Goal: Task Accomplishment & Management: Complete application form

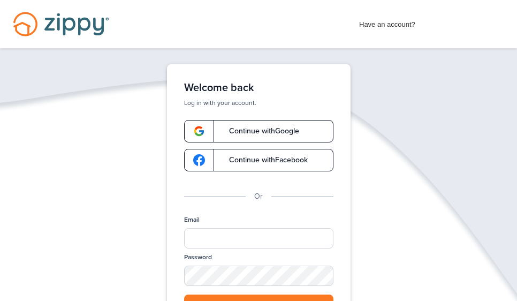
click at [253, 128] on span "Continue with Google" at bounding box center [258, 130] width 81 height 7
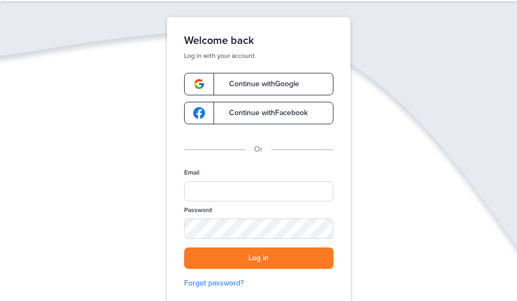
scroll to position [49, 0]
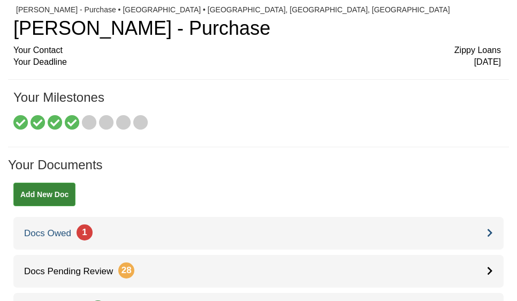
scroll to position [25, 0]
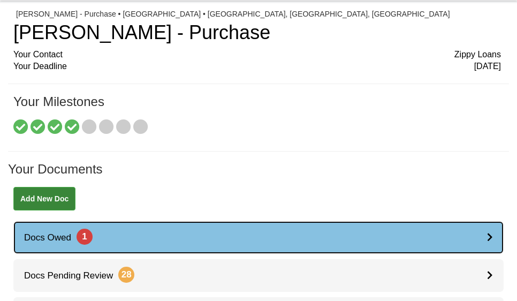
click at [269, 226] on link "Docs Owed 1" at bounding box center [258, 237] width 490 height 33
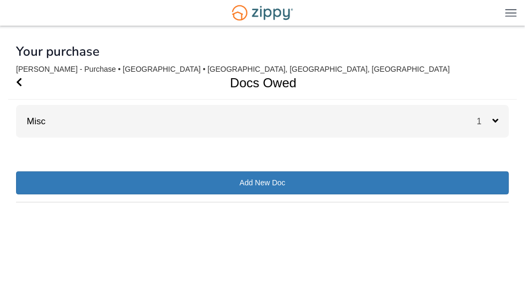
click at [447, 165] on div "× × × Pending Add Document Notice document will be included in the email sent t…" at bounding box center [262, 148] width 493 height 241
click at [498, 121] on icon at bounding box center [495, 121] width 6 height 10
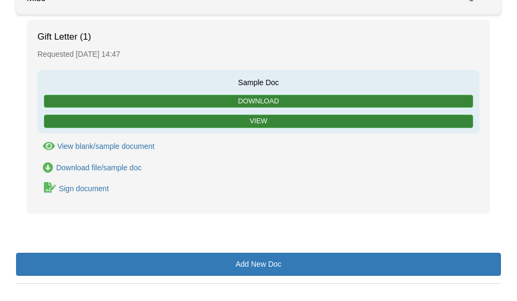
scroll to position [141, 0]
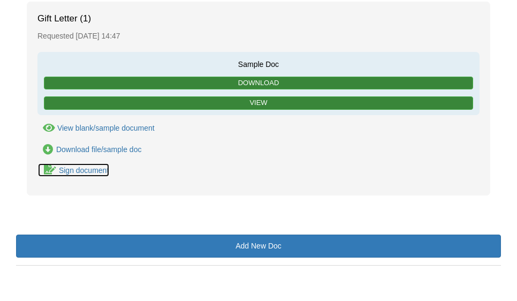
click at [46, 169] on icon "Sign Form" at bounding box center [50, 169] width 12 height 11
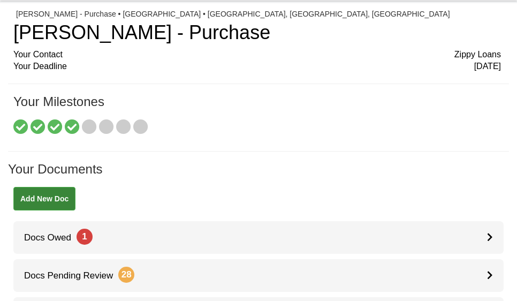
scroll to position [25, 0]
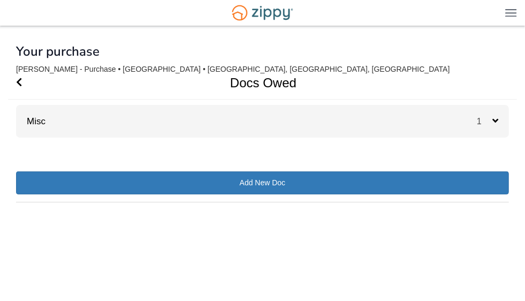
click at [494, 117] on icon at bounding box center [495, 121] width 6 height 10
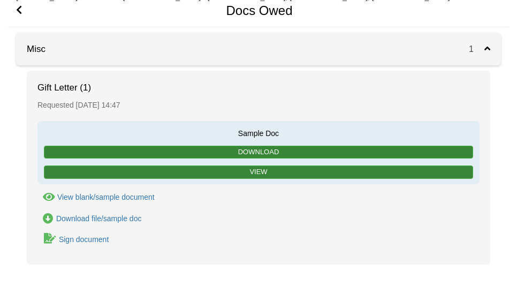
scroll to position [74, 0]
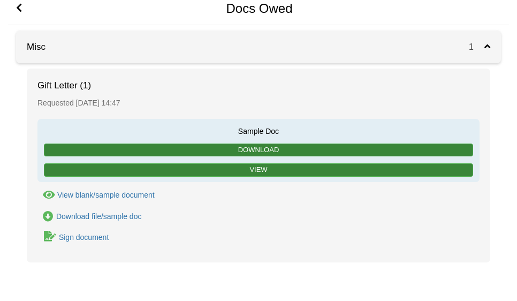
click at [90, 241] on link "Sign document" at bounding box center [73, 237] width 72 height 14
click at [49, 237] on icon "Waiting for your co-borrower to e-sign" at bounding box center [50, 236] width 12 height 11
click at [81, 216] on div "Download file/sample doc" at bounding box center [99, 216] width 86 height 9
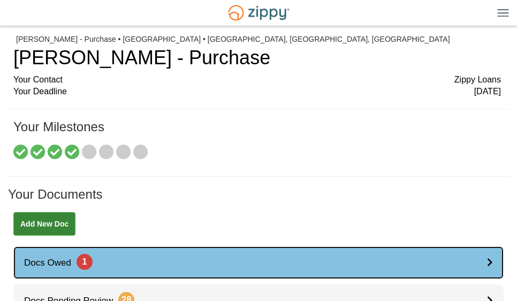
click at [492, 255] on div at bounding box center [495, 262] width 17 height 33
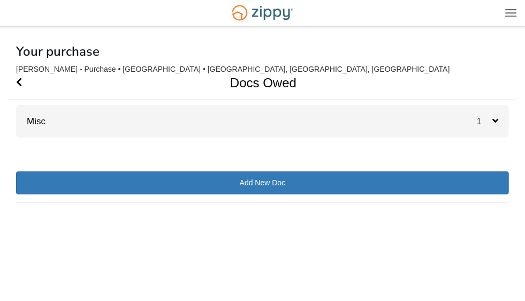
click at [501, 100] on div at bounding box center [262, 99] width 509 height 1
click at [496, 120] on icon at bounding box center [495, 121] width 6 height 10
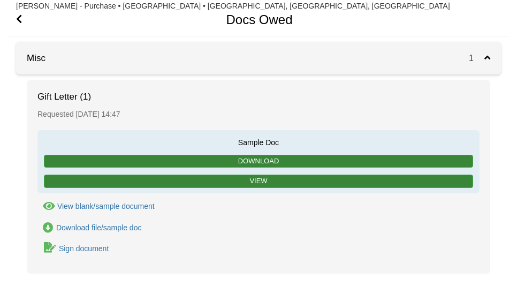
scroll to position [64, 0]
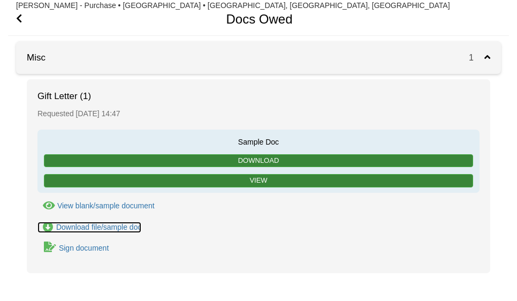
click at [93, 225] on div "Download file/sample doc" at bounding box center [99, 227] width 86 height 9
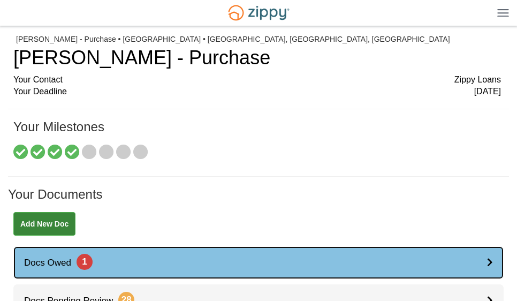
click at [486, 260] on link "Docs Owed 1" at bounding box center [258, 262] width 490 height 33
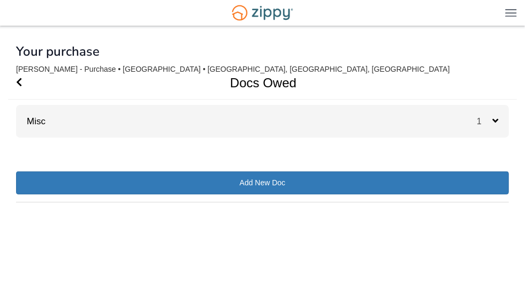
click at [495, 117] on icon at bounding box center [495, 121] width 6 height 10
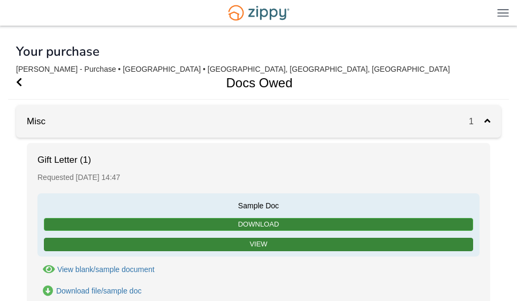
scroll to position [78, 0]
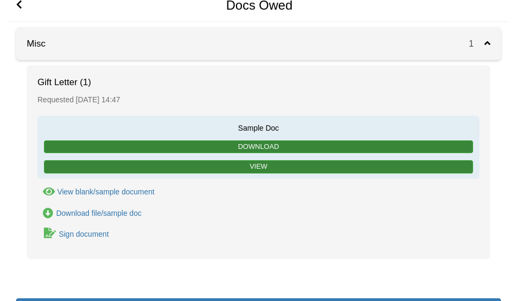
click at [94, 235] on div "Sign document" at bounding box center [84, 234] width 50 height 9
click at [52, 231] on icon "Waiting for your co-borrower to e-sign" at bounding box center [50, 232] width 12 height 11
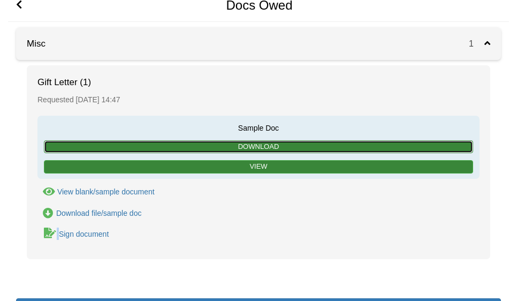
click at [135, 143] on link "Download" at bounding box center [258, 146] width 429 height 13
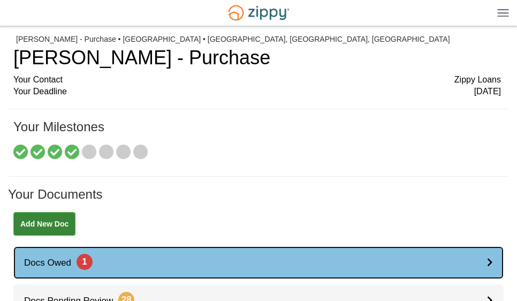
click at [490, 261] on icon at bounding box center [490, 261] width 6 height 9
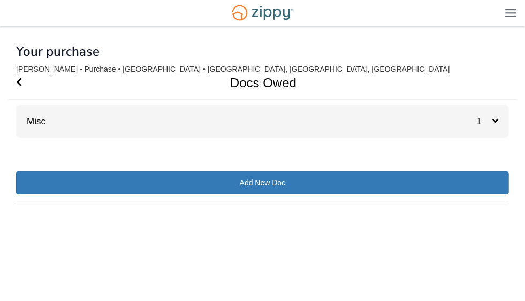
click at [494, 115] on div "1" at bounding box center [493, 121] width 32 height 33
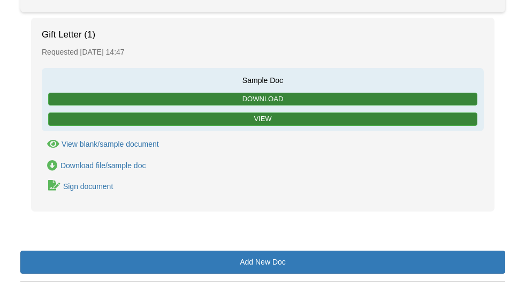
scroll to position [126, 0]
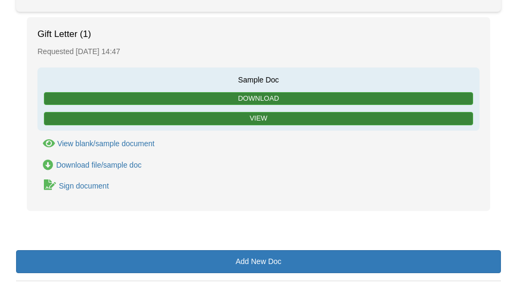
click at [115, 140] on div "View blank/sample document" at bounding box center [105, 143] width 97 height 9
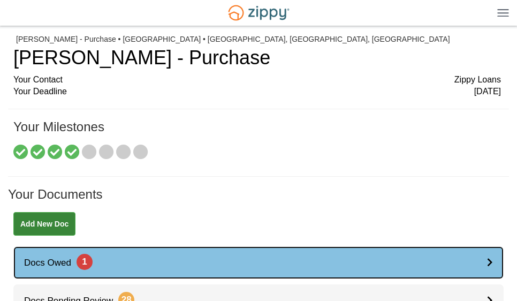
click at [317, 266] on link "Docs Owed 1" at bounding box center [258, 262] width 490 height 33
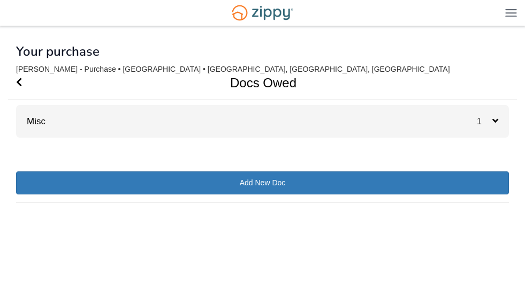
click at [508, 266] on div "× × × Pending Add Document Notice document will be included in the email sent t…" at bounding box center [262, 148] width 493 height 241
click at [499, 118] on div "1" at bounding box center [493, 121] width 32 height 33
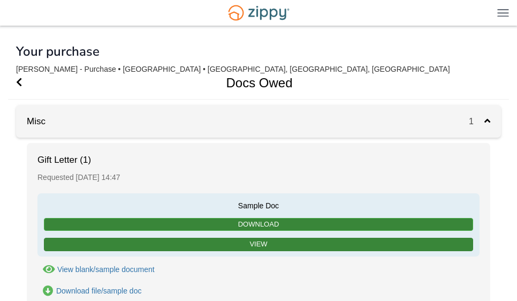
scroll to position [141, 0]
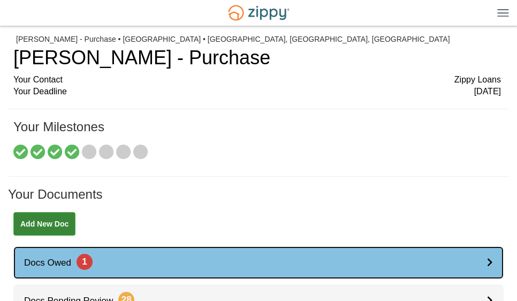
click at [48, 261] on span "Docs Owed 1" at bounding box center [52, 262] width 79 height 10
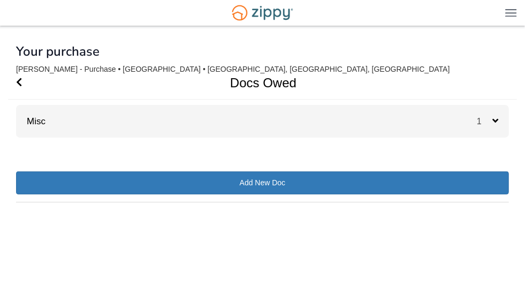
click at [492, 116] on icon at bounding box center [495, 121] width 6 height 10
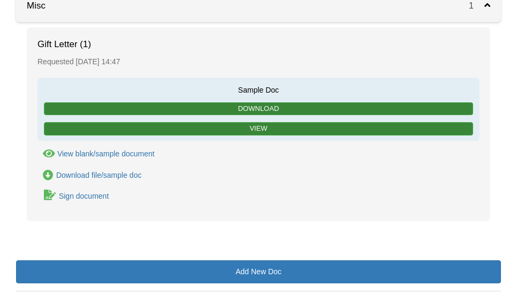
scroll to position [141, 0]
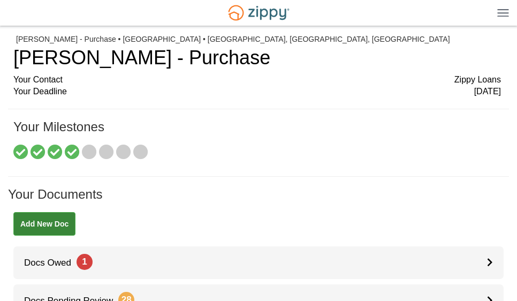
scroll to position [1, 0]
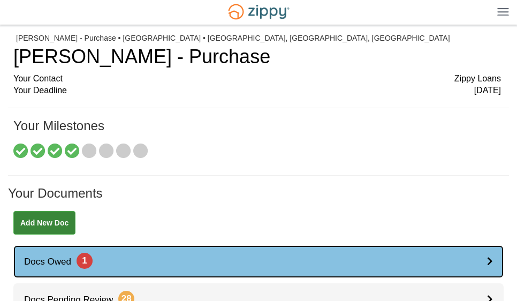
click at [306, 263] on link "Docs Owed 1" at bounding box center [258, 261] width 490 height 33
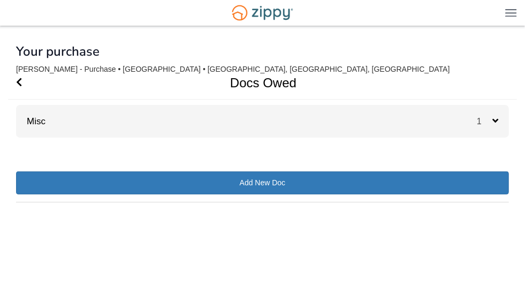
click at [105, 106] on div "Misc 1" at bounding box center [262, 121] width 493 height 33
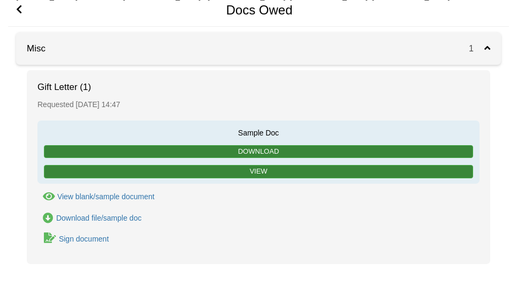
scroll to position [74, 0]
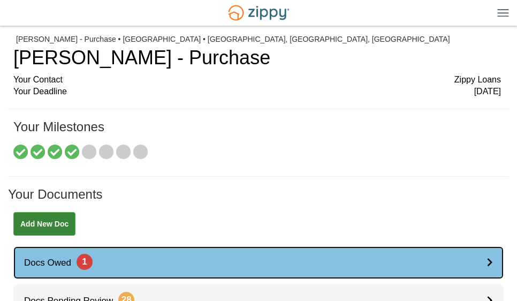
click at [196, 266] on link "Docs Owed 1" at bounding box center [258, 262] width 490 height 33
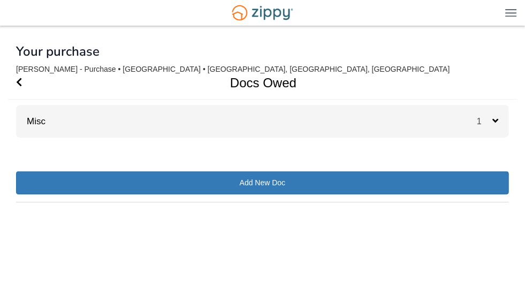
click at [495, 122] on icon at bounding box center [495, 121] width 6 height 10
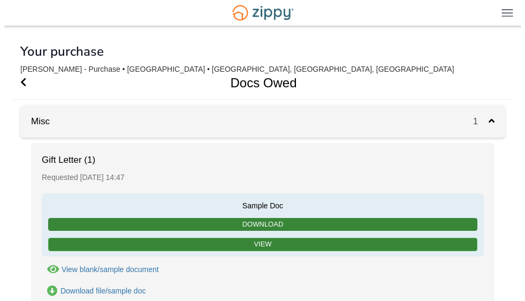
scroll to position [141, 0]
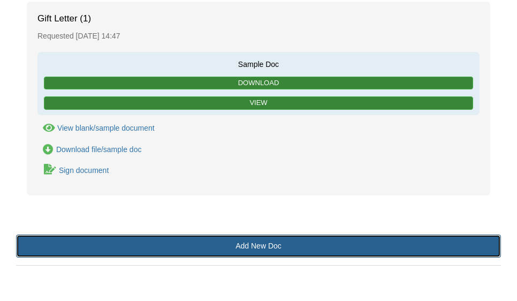
click at [268, 245] on link "Add New Doc" at bounding box center [258, 245] width 485 height 23
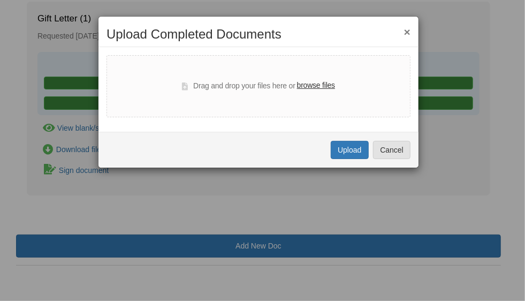
click at [307, 82] on label "browse files" at bounding box center [316, 86] width 38 height 12
click at [0, 0] on input "browse files" at bounding box center [0, 0] width 0 height 0
select select "****"
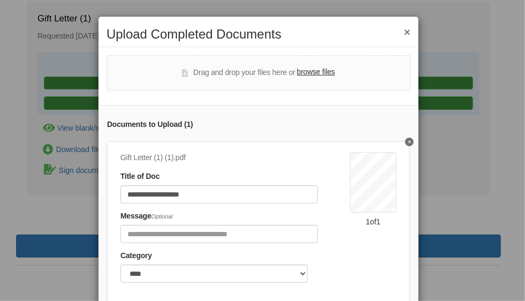
scroll to position [87, 0]
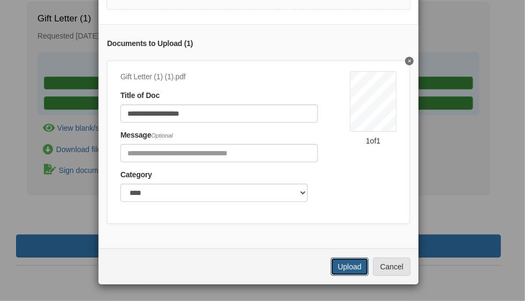
click at [347, 269] on button "Upload" at bounding box center [349, 266] width 37 height 18
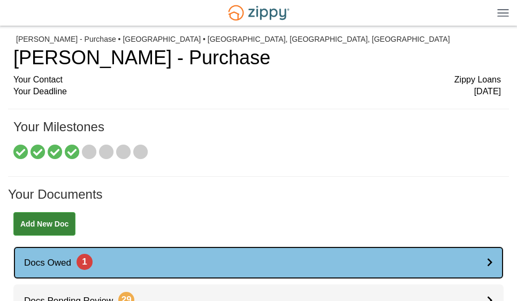
click at [59, 269] on link "Docs Owed 1" at bounding box center [258, 262] width 490 height 33
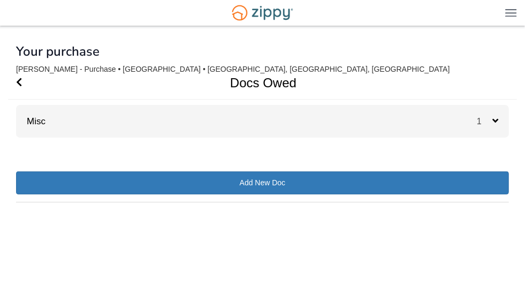
click at [499, 124] on div "1" at bounding box center [493, 121] width 32 height 33
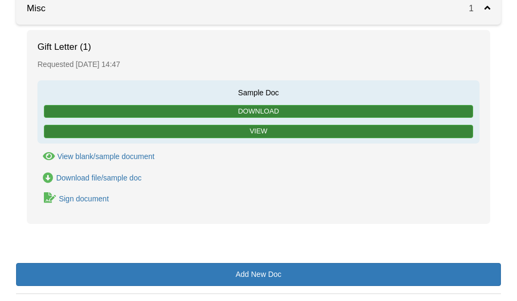
scroll to position [113, 0]
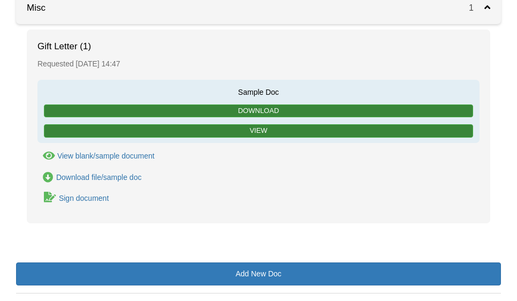
click at [48, 155] on icon "View Gift Letter (1)" at bounding box center [49, 155] width 12 height 11
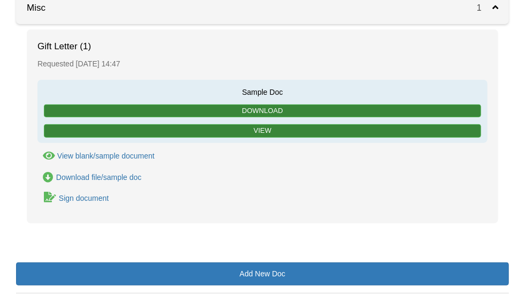
click at [48, 155] on body "[EMAIL_ADDRESS][DOMAIN_NAME] Logout" at bounding box center [262, 109] width 525 height 444
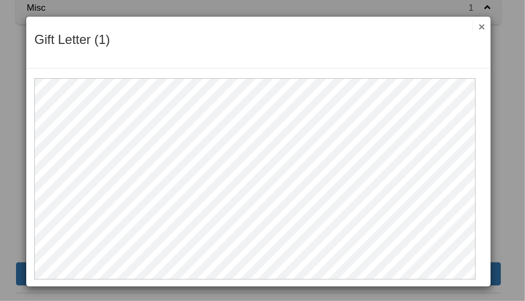
click at [476, 26] on button "×" at bounding box center [478, 26] width 12 height 11
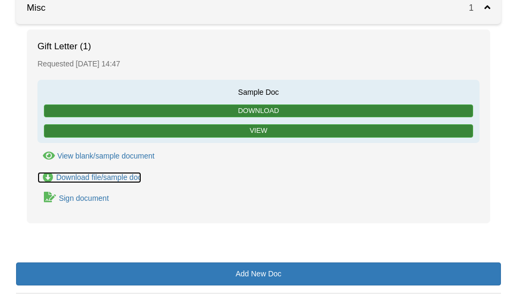
click at [87, 176] on div "Download file/sample doc" at bounding box center [99, 177] width 86 height 9
click at [208, 200] on div "Sign document" at bounding box center [258, 197] width 442 height 14
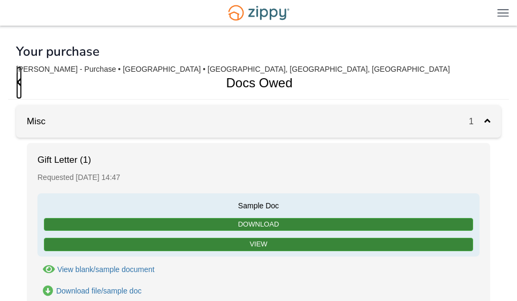
click at [20, 81] on icon "Go Back" at bounding box center [19, 82] width 6 height 10
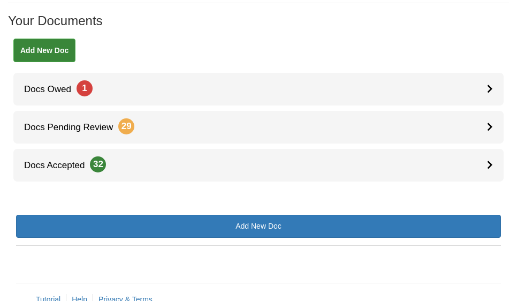
scroll to position [208, 0]
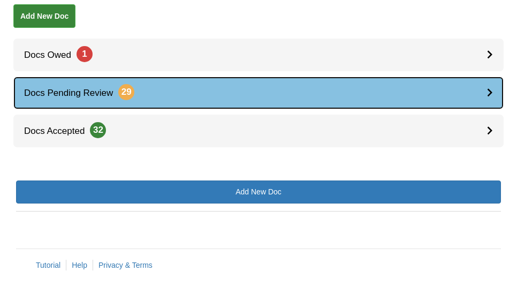
click at [170, 94] on link "Docs Pending Review 29" at bounding box center [258, 93] width 490 height 33
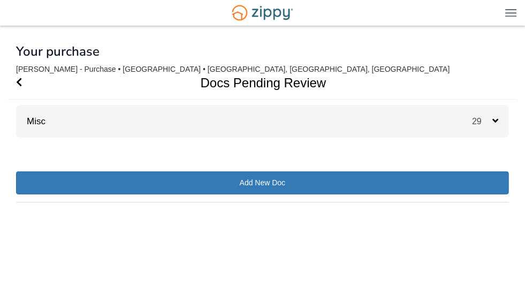
click at [146, 129] on div "Misc 29" at bounding box center [262, 121] width 493 height 33
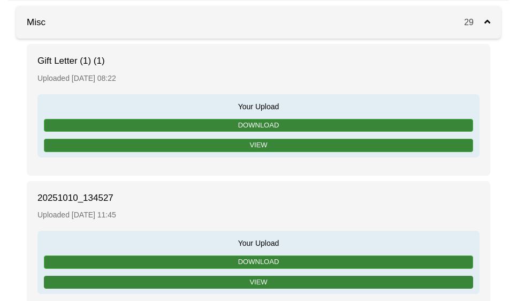
scroll to position [98, 0]
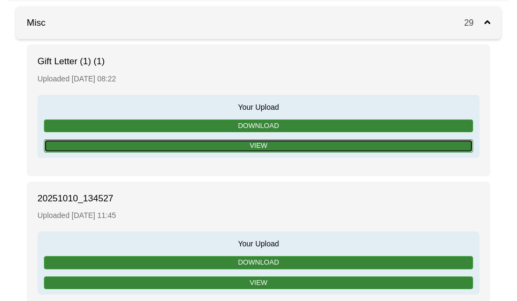
click at [173, 141] on link "View" at bounding box center [258, 145] width 429 height 13
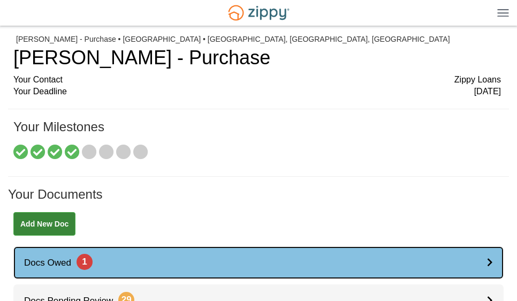
click at [55, 253] on link "Docs Owed 1" at bounding box center [258, 262] width 490 height 33
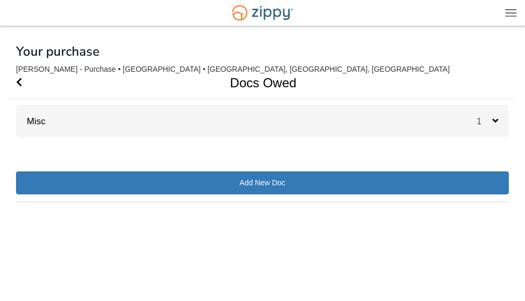
click at [83, 128] on div "Misc 1" at bounding box center [262, 121] width 493 height 33
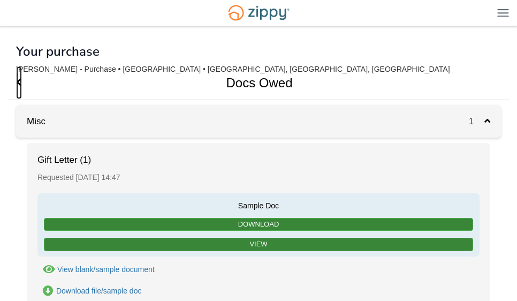
click at [21, 78] on icon "Go Back" at bounding box center [19, 82] width 6 height 10
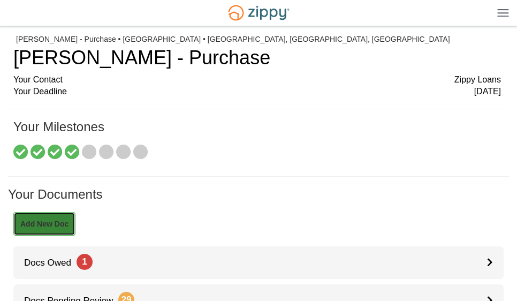
click at [60, 223] on link "Add New Doc" at bounding box center [44, 224] width 62 height 24
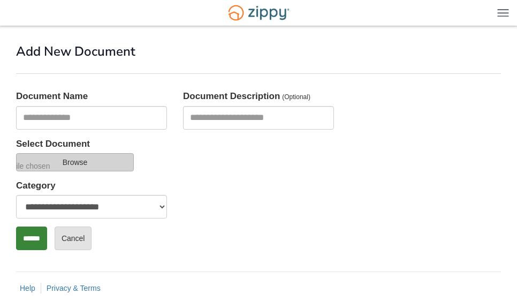
click at [82, 165] on input "Select Document" at bounding box center [23, 166] width 142 height 12
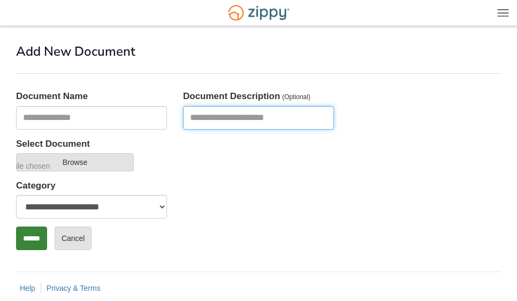
click at [249, 123] on input "Document Description" at bounding box center [258, 118] width 151 height 24
drag, startPoint x: 187, startPoint y: 141, endPoint x: 477, endPoint y: 22, distance: 313.6
click at [477, 22] on div "mhobbs594@gmail.com Logout" at bounding box center [258, 13] width 517 height 26
click at [225, 123] on input "Document Description" at bounding box center [258, 118] width 151 height 24
click at [222, 121] on input "Document Description" at bounding box center [258, 118] width 151 height 24
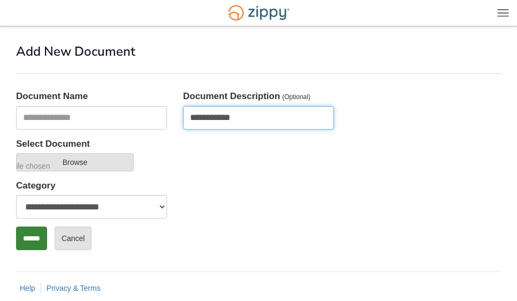
type input "**********"
click at [16, 226] on input "******" at bounding box center [31, 238] width 31 height 24
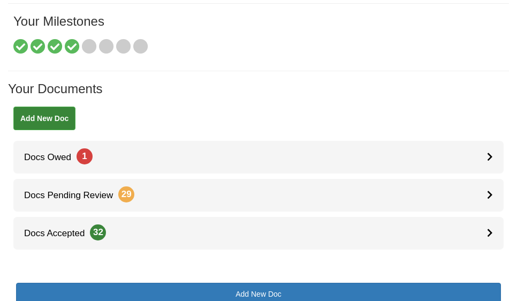
scroll to position [146, 0]
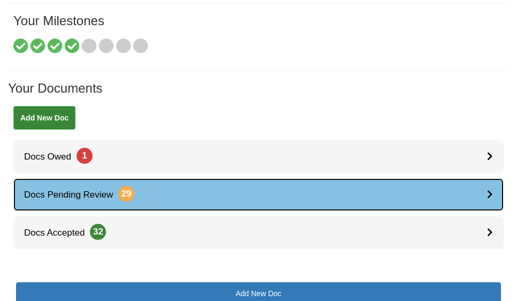
click at [211, 197] on link "Docs Pending Review 29" at bounding box center [258, 194] width 490 height 33
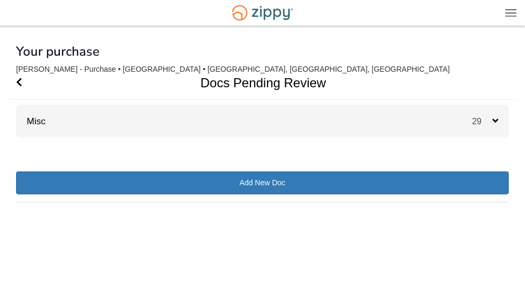
click at [500, 117] on div "29" at bounding box center [490, 121] width 37 height 33
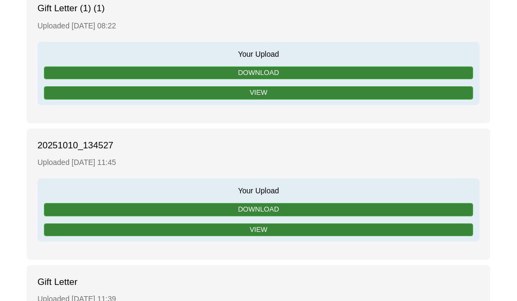
scroll to position [163, 0]
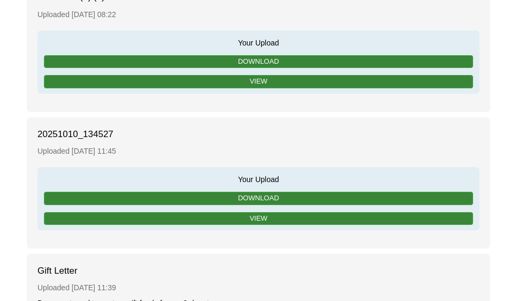
click at [246, 73] on div "Your Upload Download View" at bounding box center [258, 62] width 431 height 52
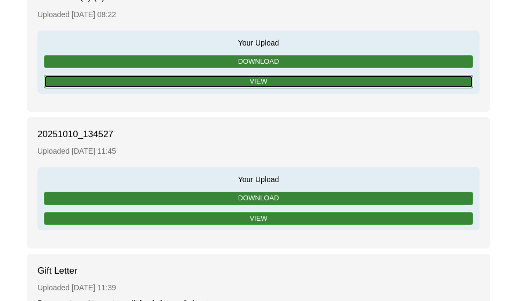
click at [211, 78] on link "View" at bounding box center [258, 81] width 429 height 13
